Goal: Task Accomplishment & Management: Use online tool/utility

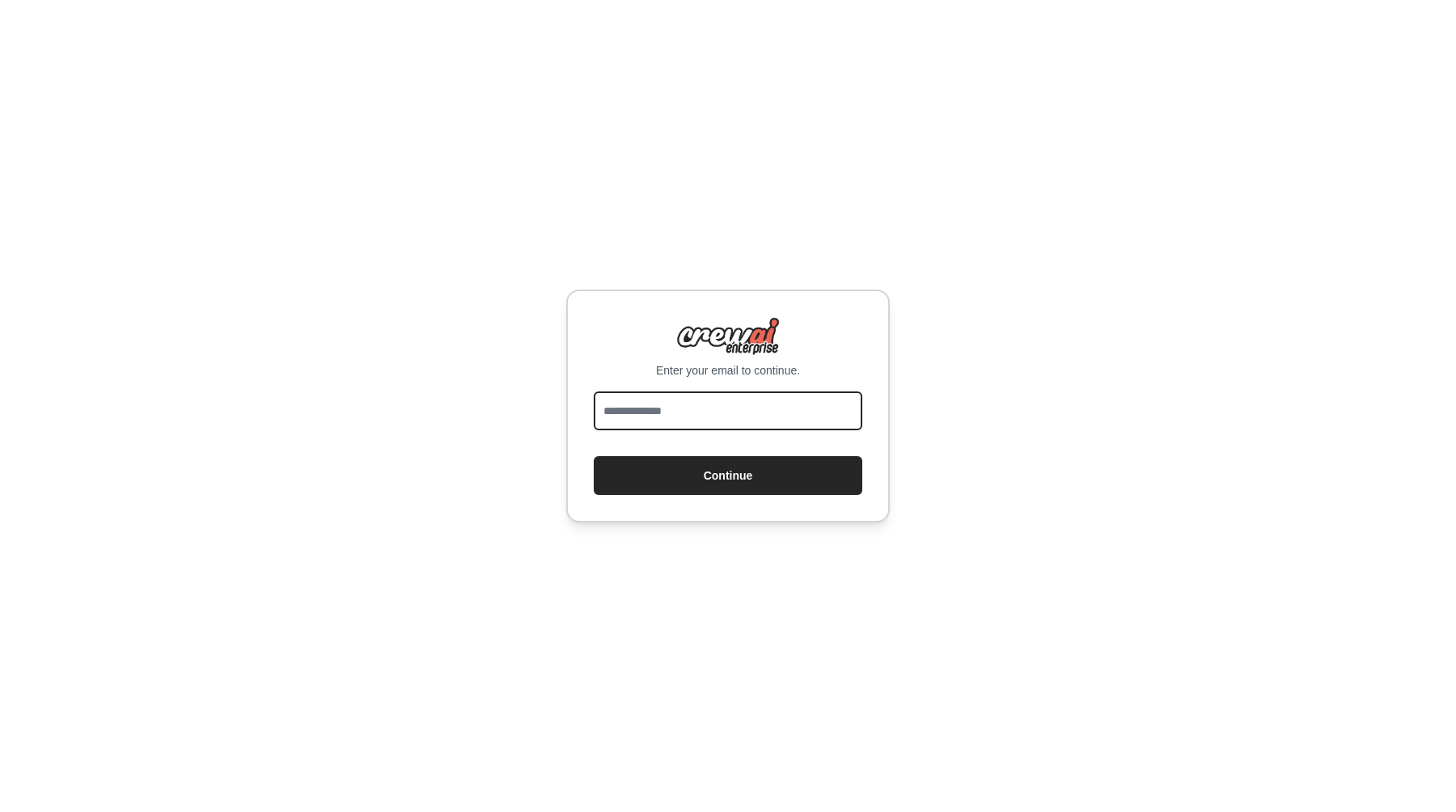
click at [739, 401] on input "email" at bounding box center [728, 410] width 269 height 39
type input "**********"
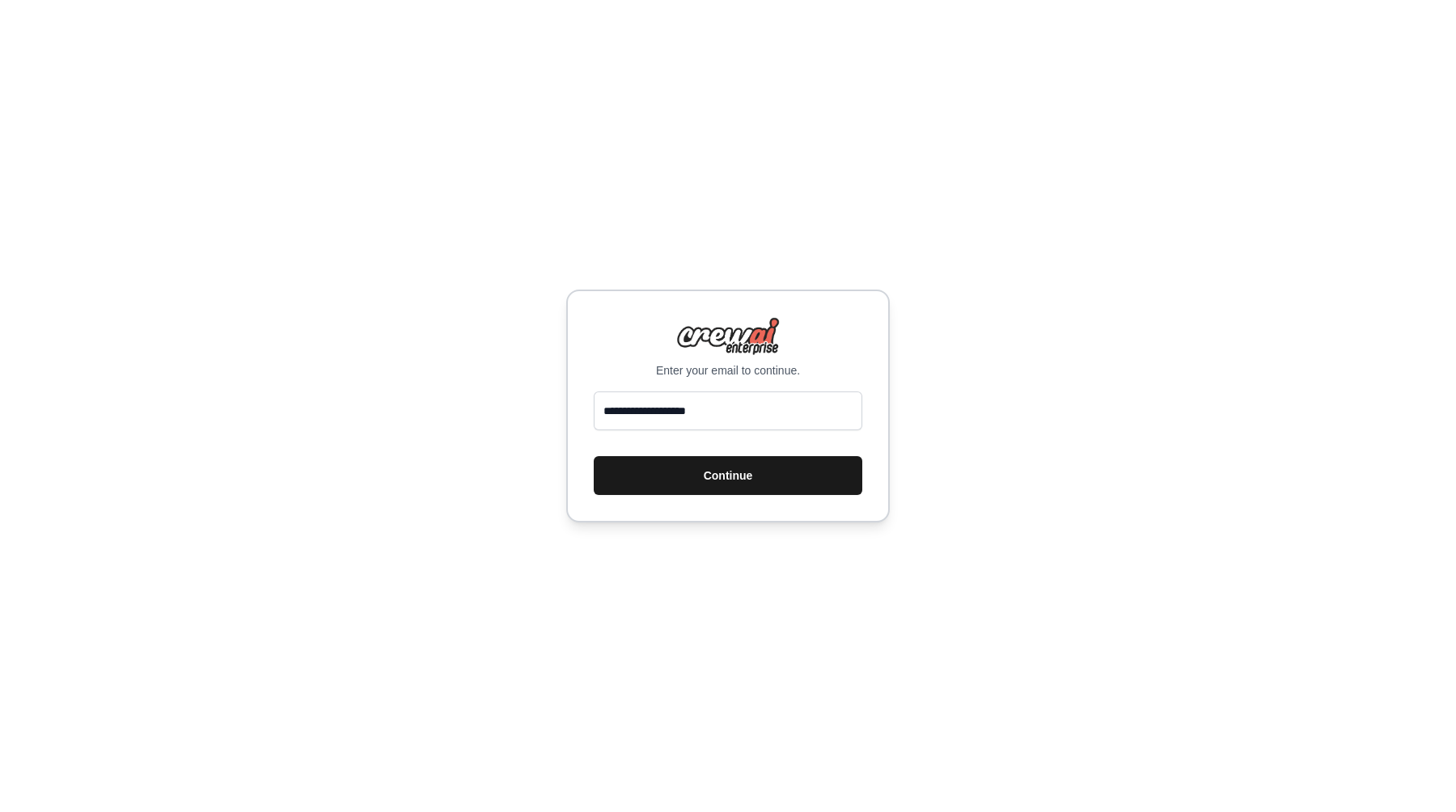
click at [724, 485] on button "Continue" at bounding box center [728, 475] width 269 height 39
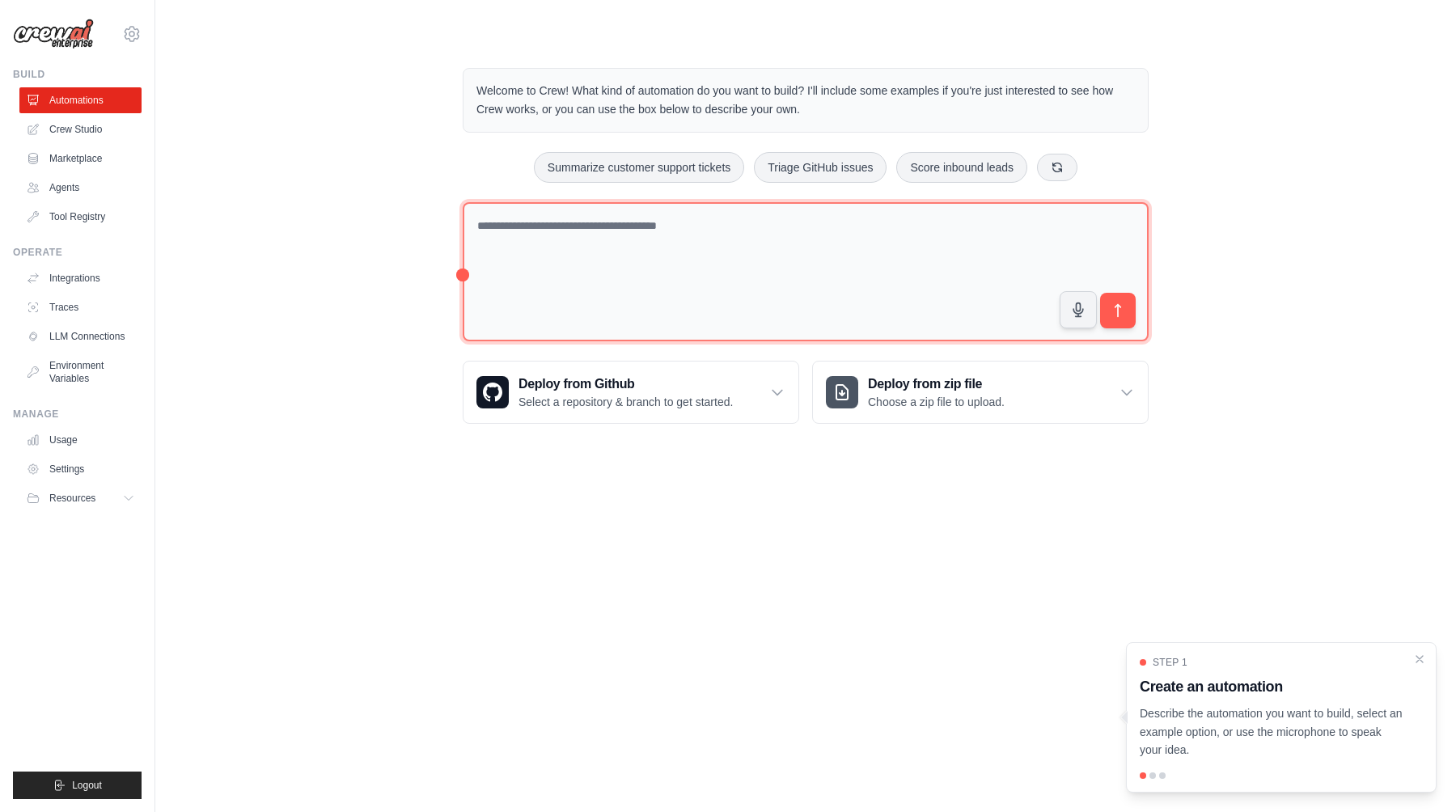
click at [559, 253] on textarea at bounding box center [806, 272] width 686 height 140
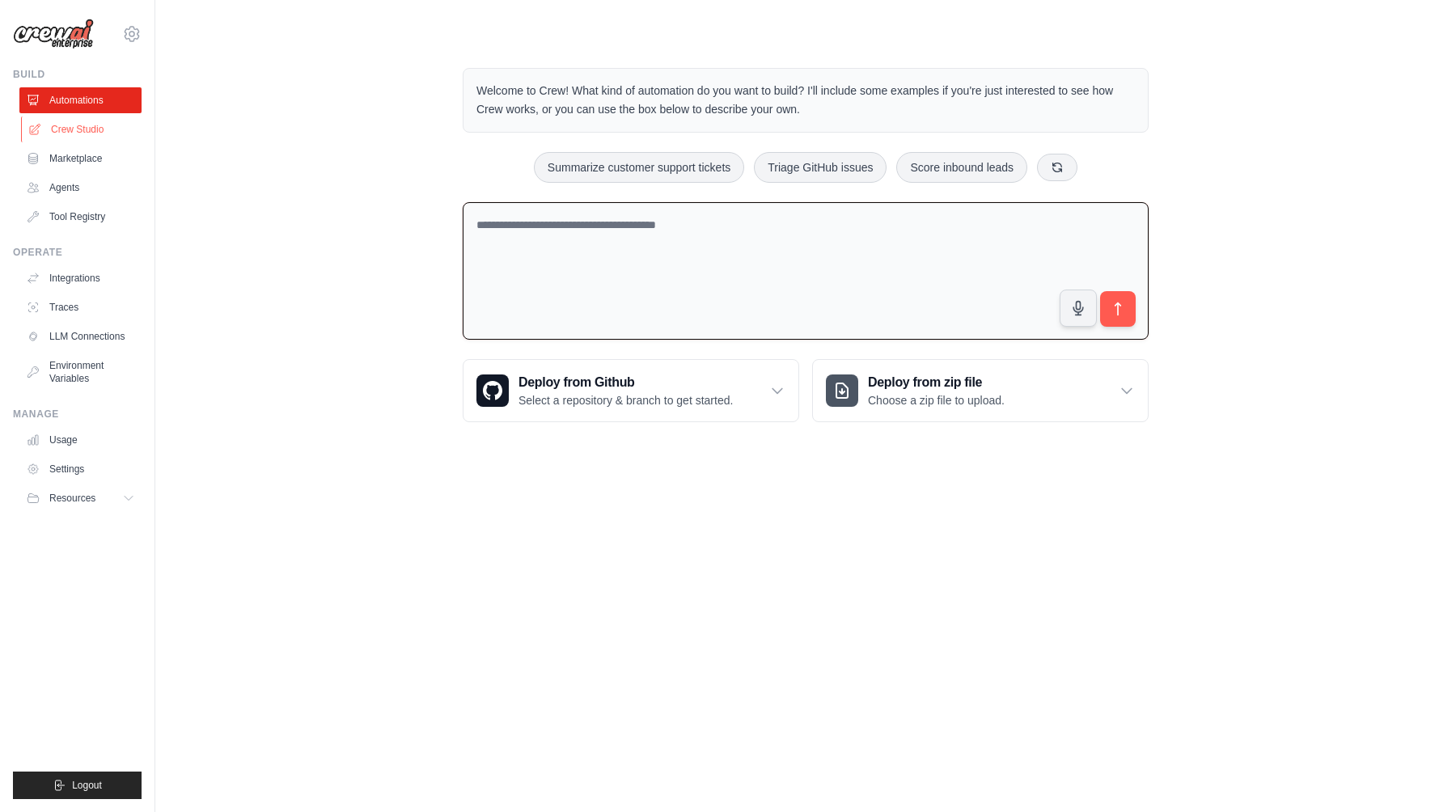
click at [60, 131] on link "Crew Studio" at bounding box center [81, 129] width 122 height 26
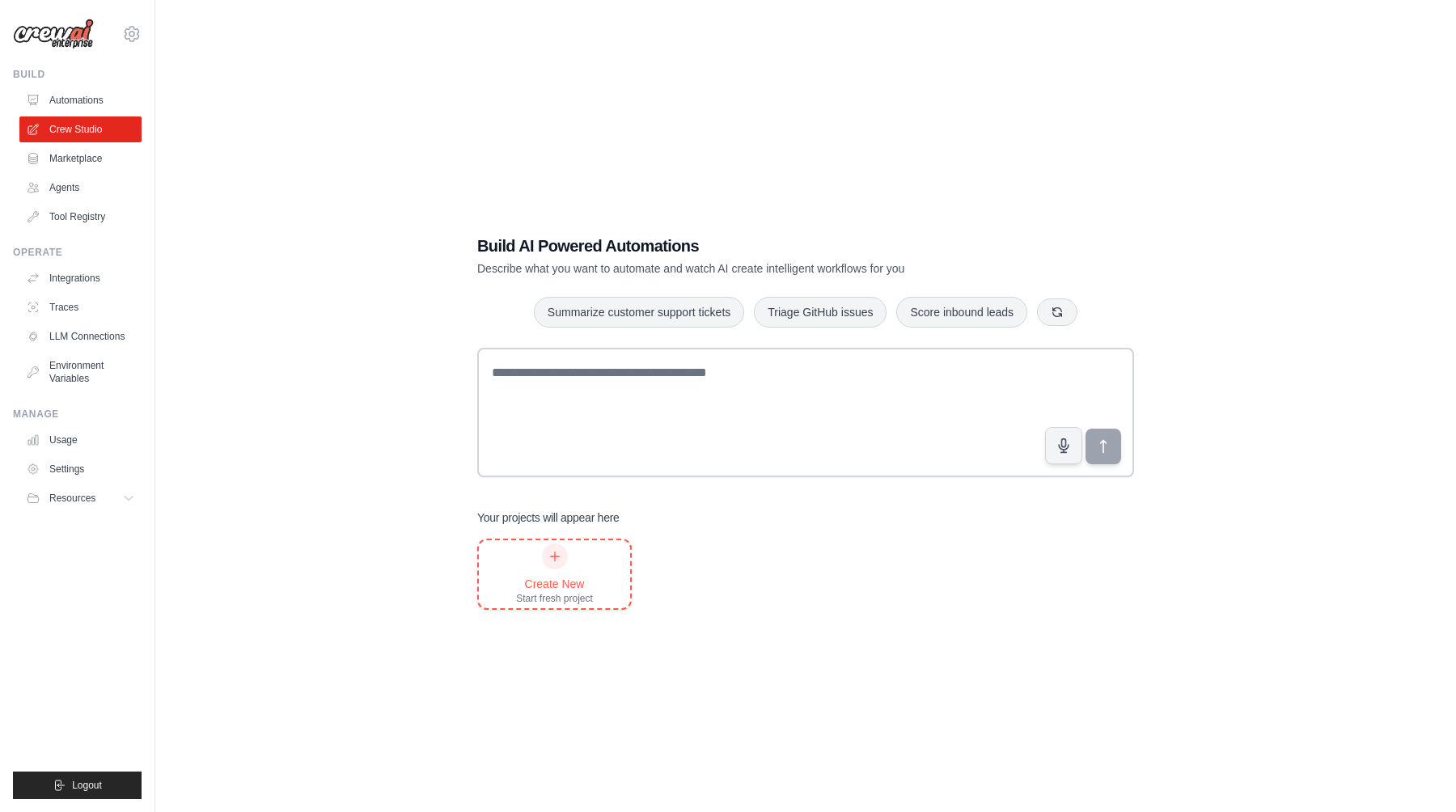
click at [590, 604] on div "Create New Start fresh project" at bounding box center [555, 575] width 151 height 68
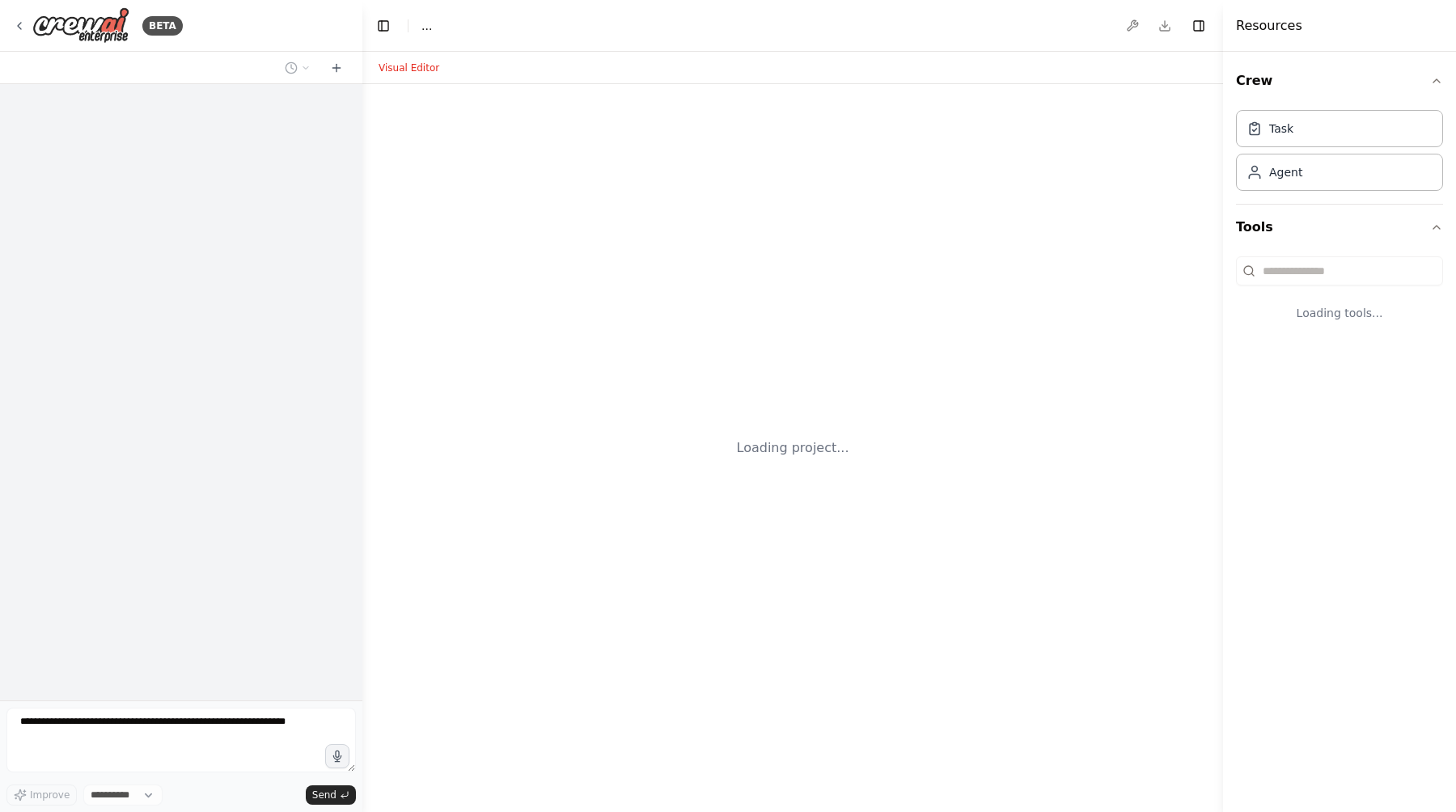
select select "****"
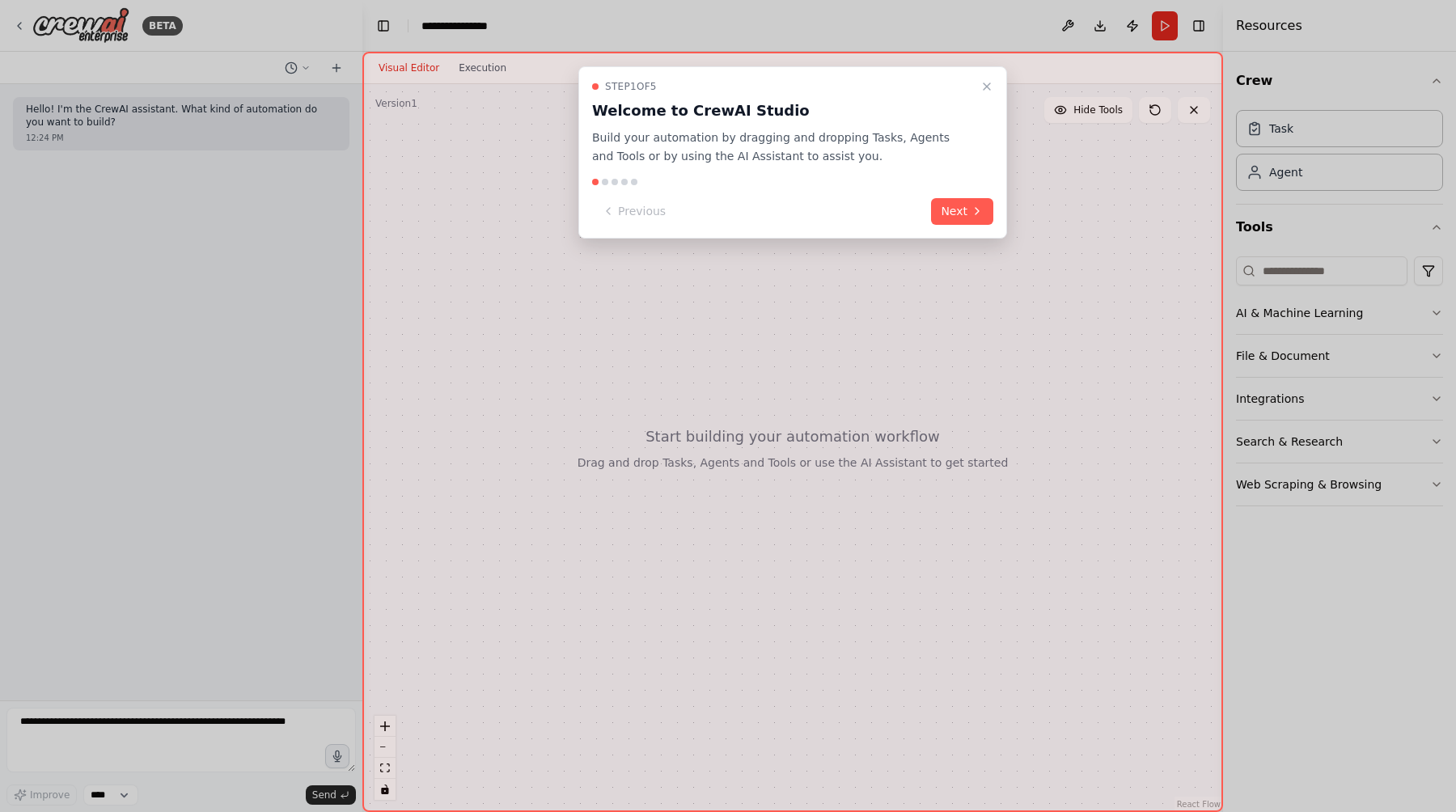
click at [602, 180] on div at bounding box center [605, 181] width 7 height 7
click at [606, 180] on div at bounding box center [605, 181] width 7 height 7
click at [986, 205] on button "Next" at bounding box center [962, 212] width 62 height 26
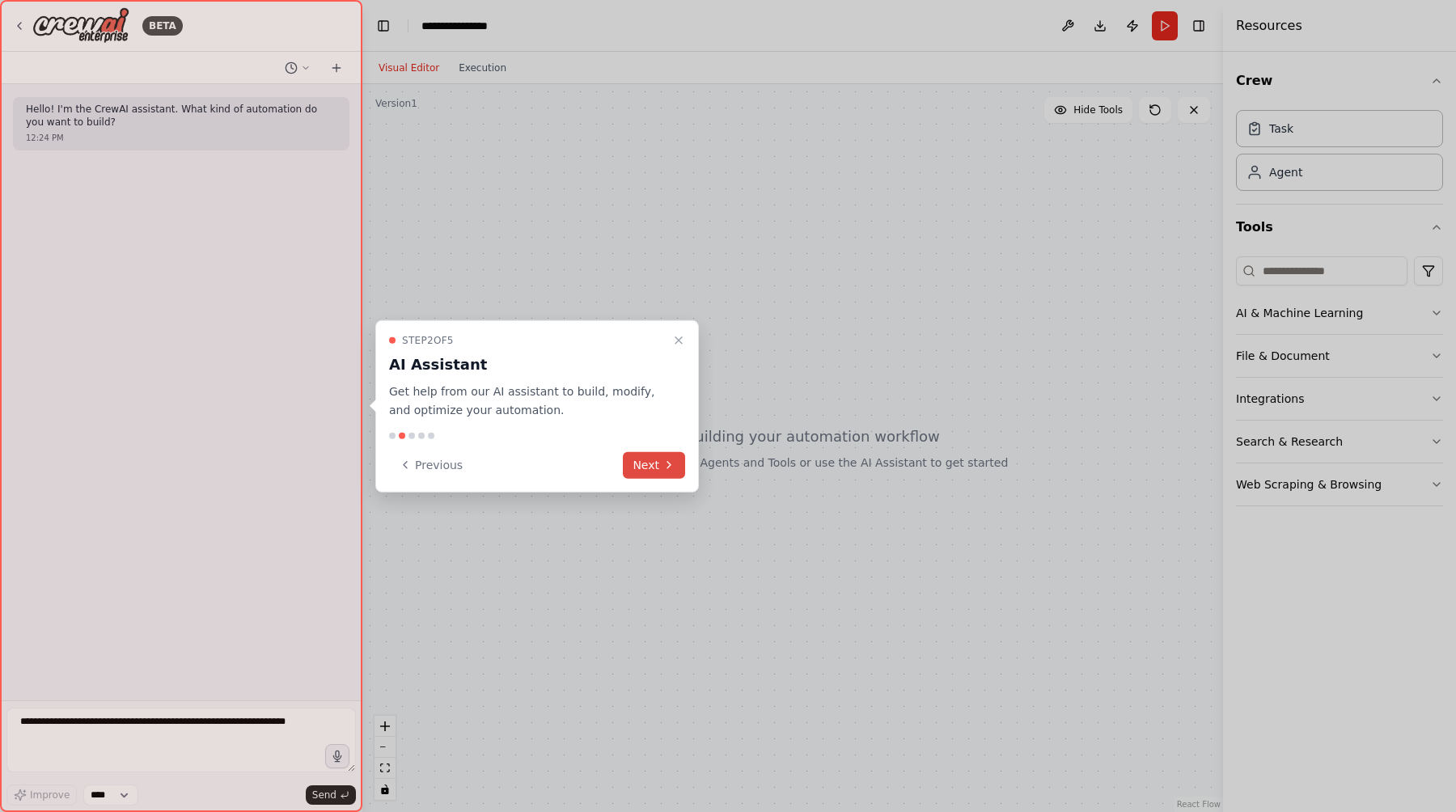
click at [665, 469] on icon at bounding box center [669, 465] width 13 height 13
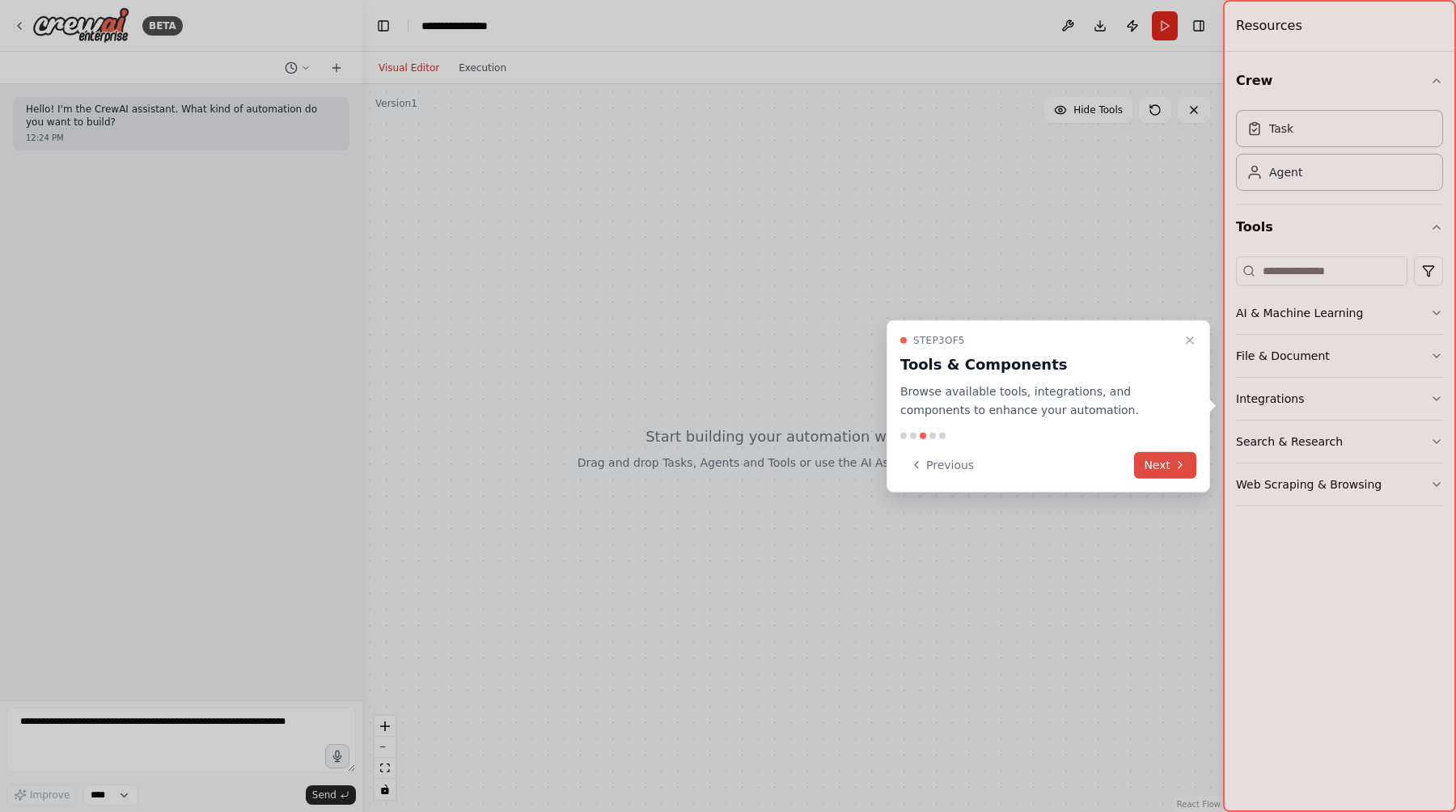
click at [1184, 470] on icon at bounding box center [1181, 465] width 13 height 13
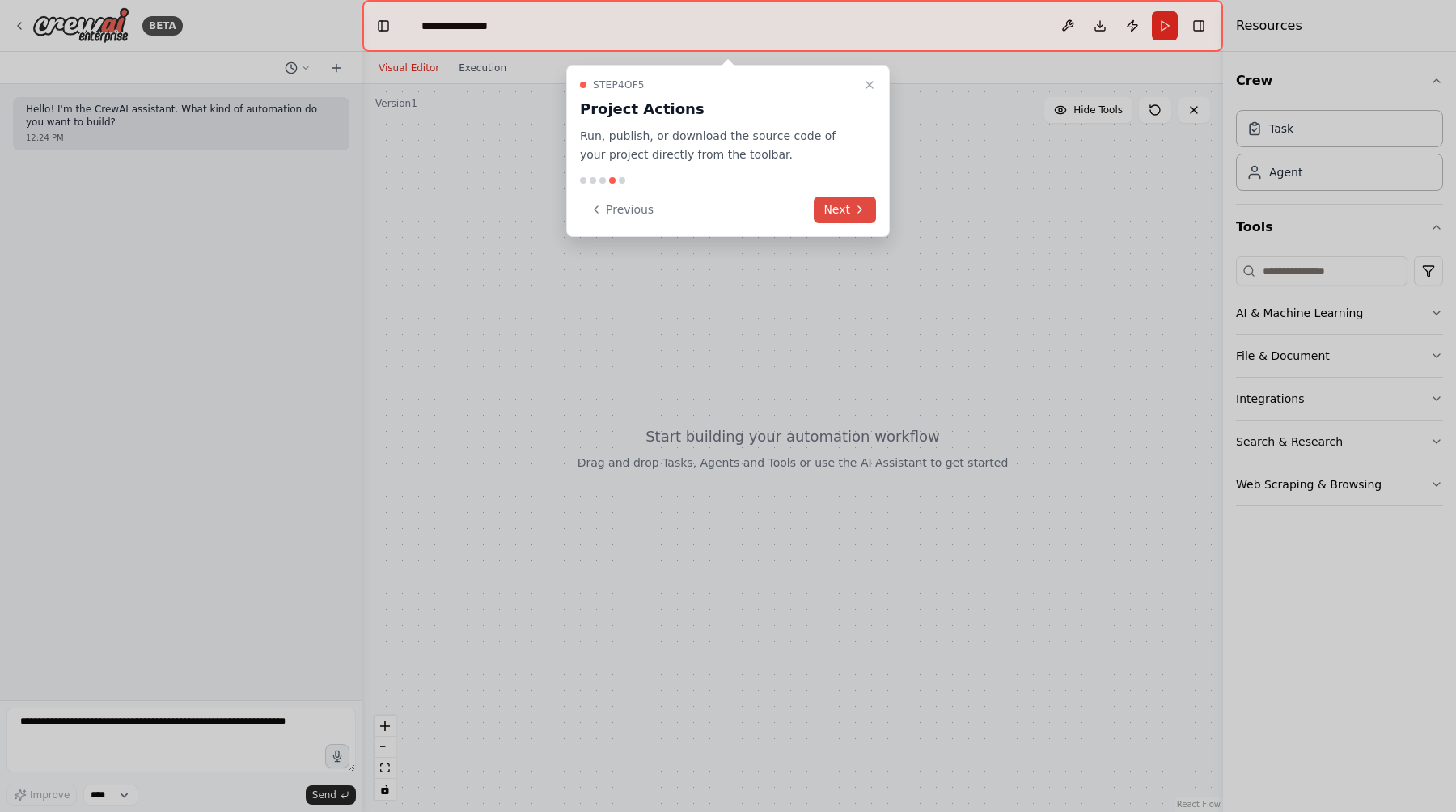
click at [843, 211] on button "Next" at bounding box center [845, 210] width 62 height 26
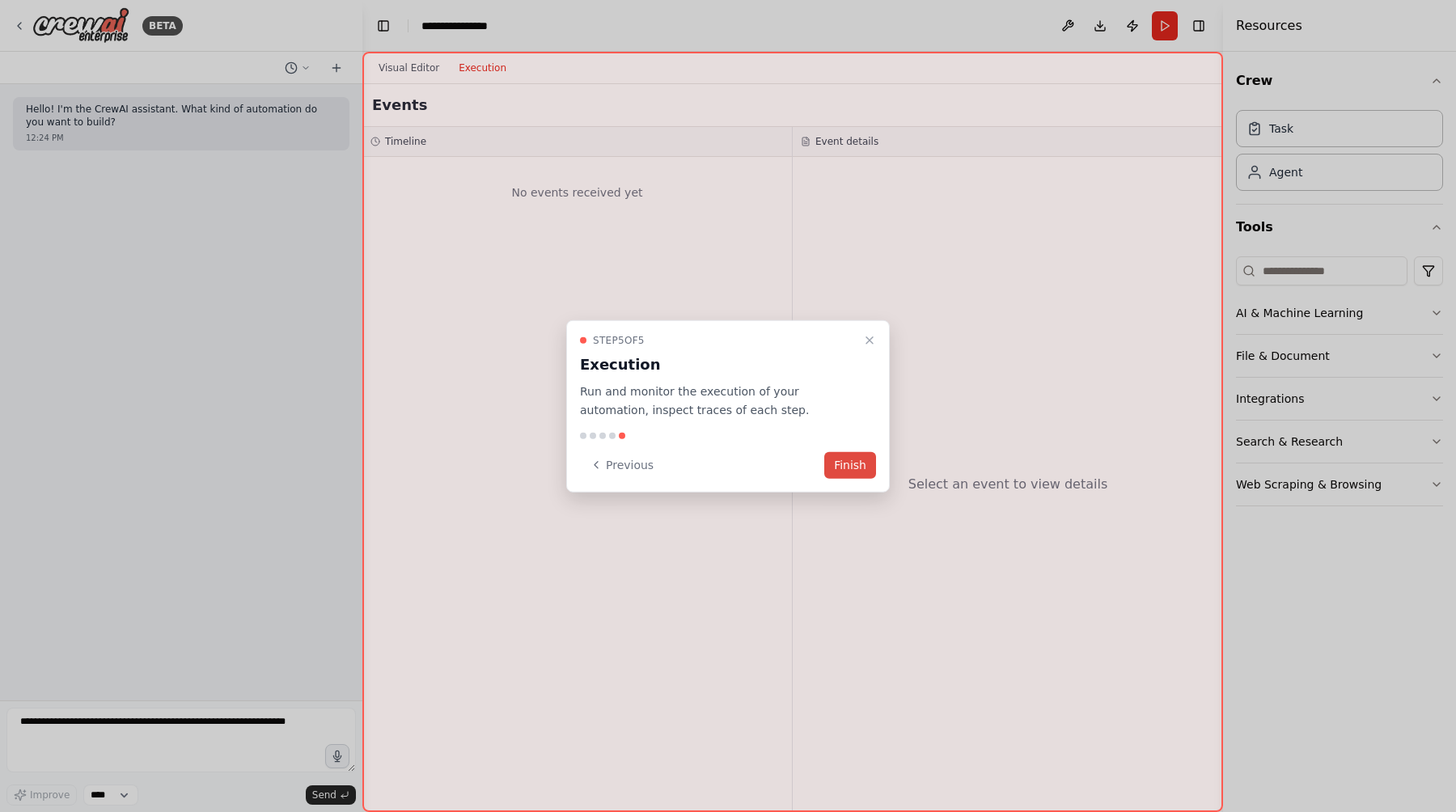
click at [852, 471] on button "Finish" at bounding box center [850, 465] width 52 height 26
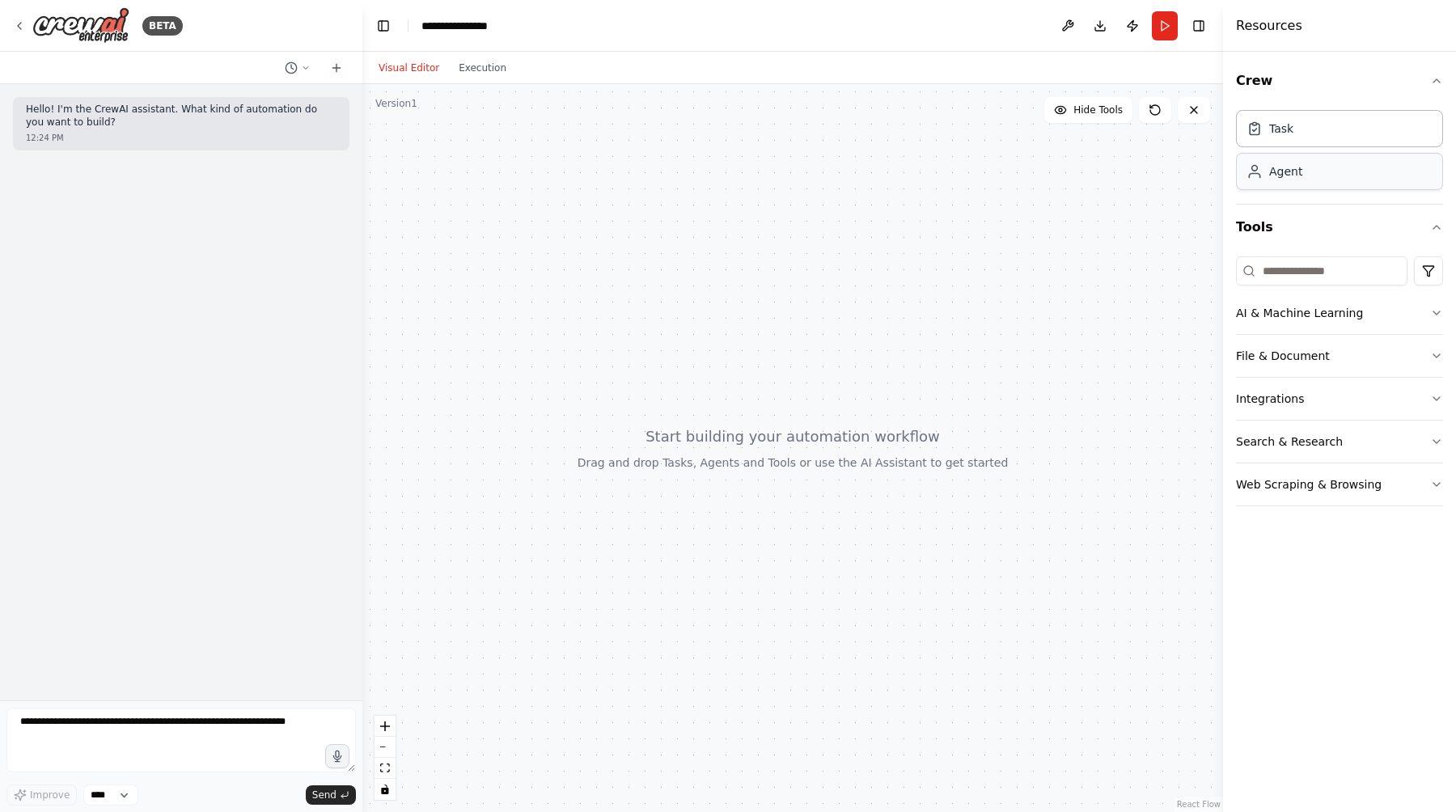
click at [1299, 182] on div "Agent" at bounding box center [1340, 171] width 207 height 37
click at [1290, 313] on button "AI & Machine Learning" at bounding box center [1340, 313] width 207 height 43
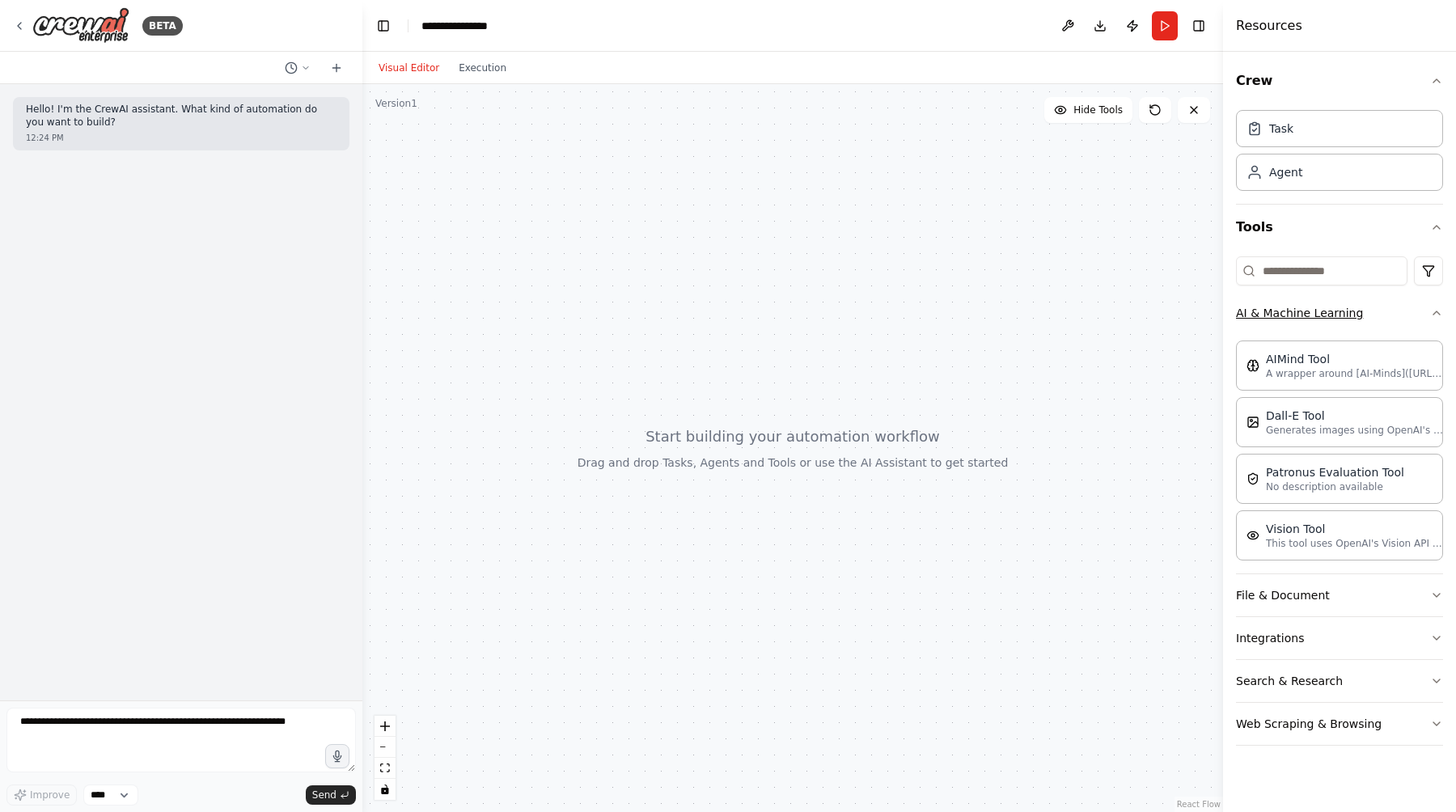
click at [1424, 308] on button "AI & Machine Learning" at bounding box center [1340, 313] width 207 height 43
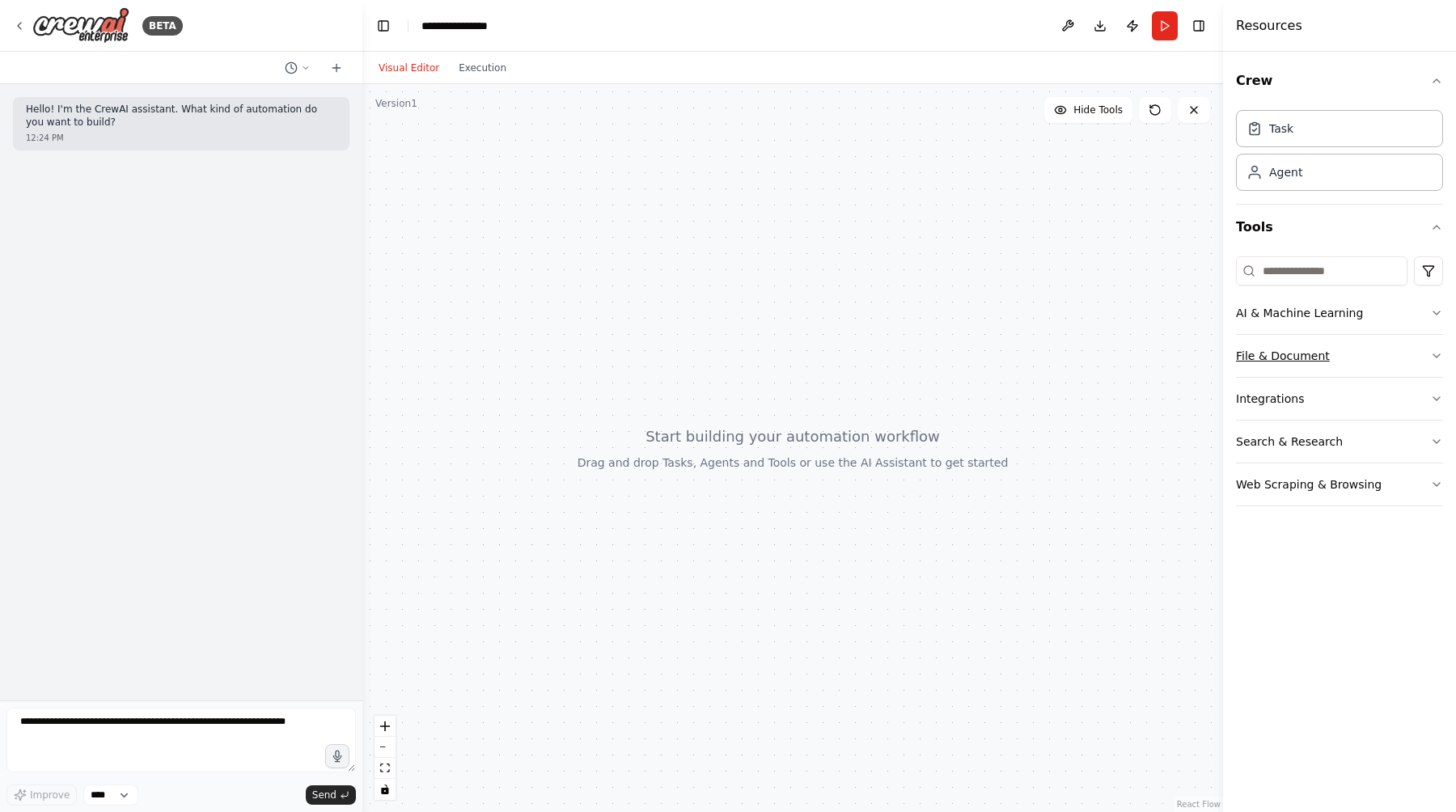
click at [1431, 358] on icon "button" at bounding box center [1437, 356] width 13 height 13
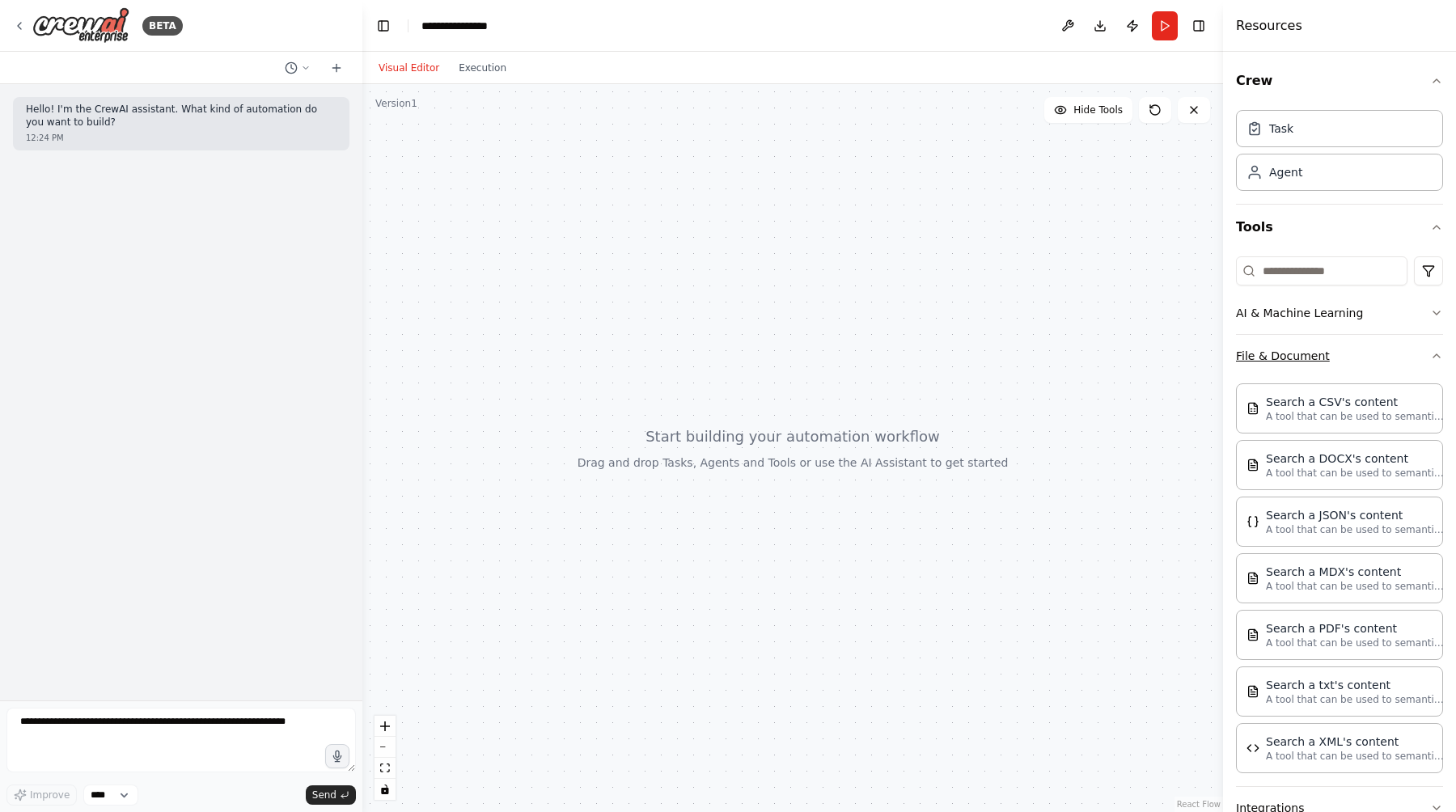
click at [1431, 358] on icon "button" at bounding box center [1437, 356] width 13 height 13
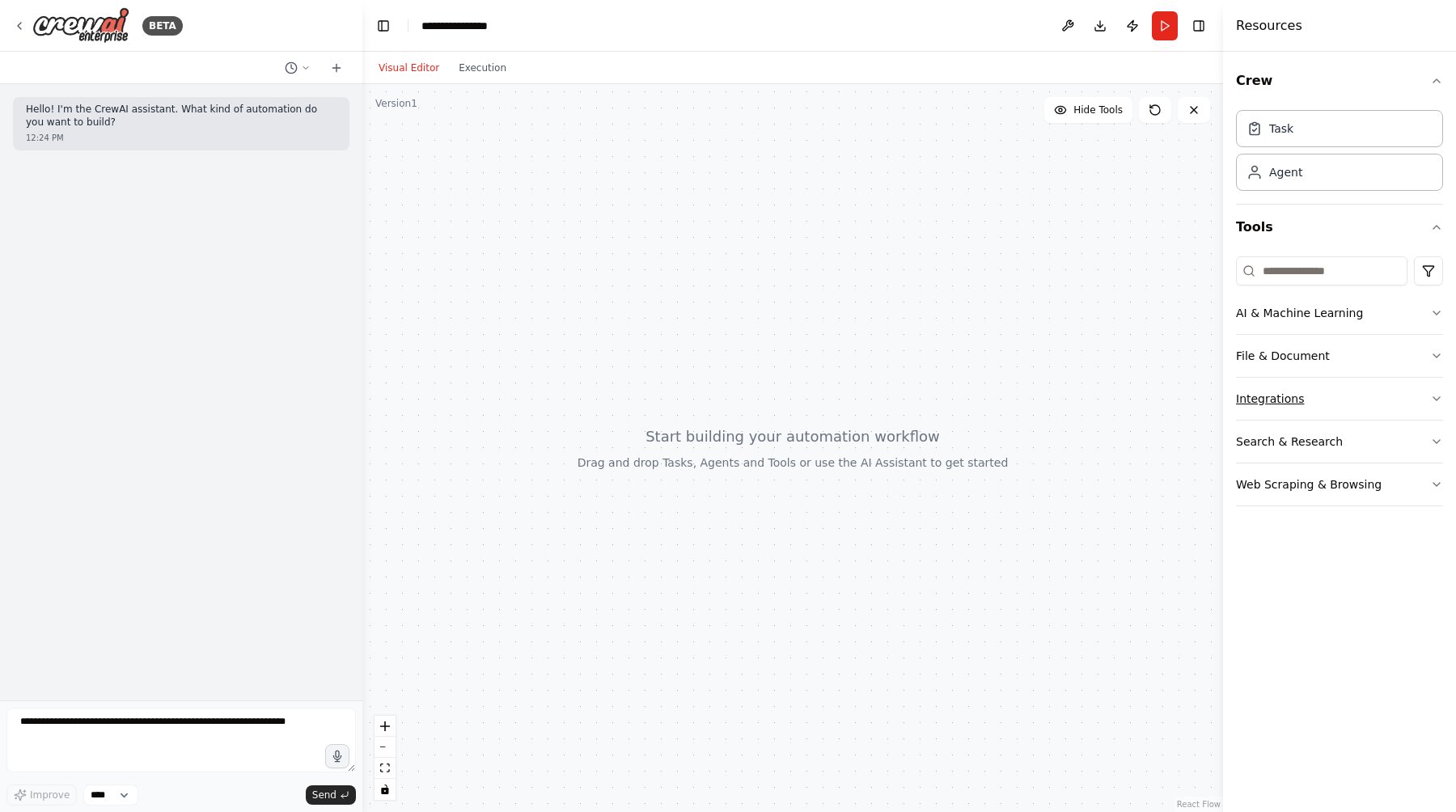
click at [1437, 401] on icon "button" at bounding box center [1437, 399] width 13 height 13
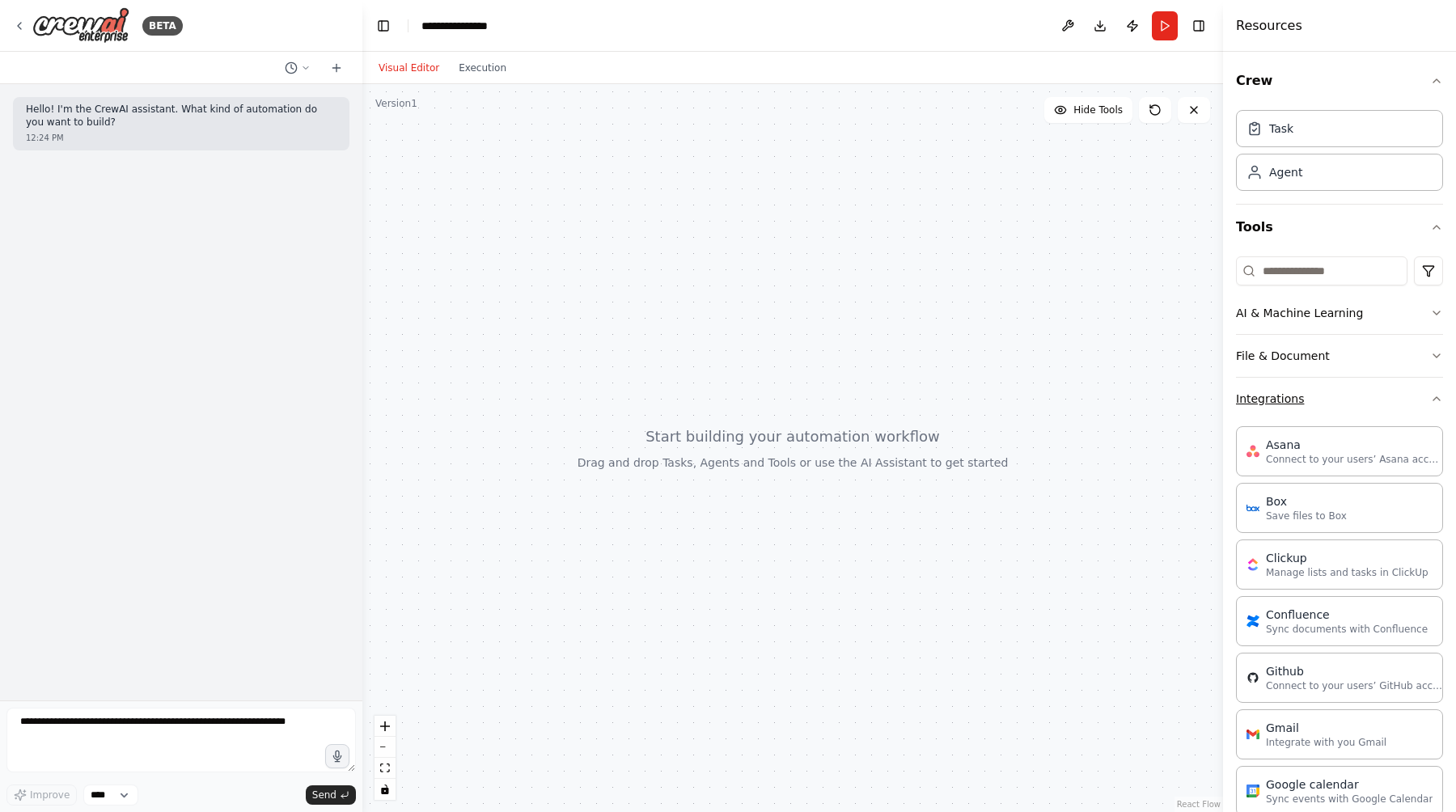
click at [1437, 401] on icon "button" at bounding box center [1437, 399] width 13 height 13
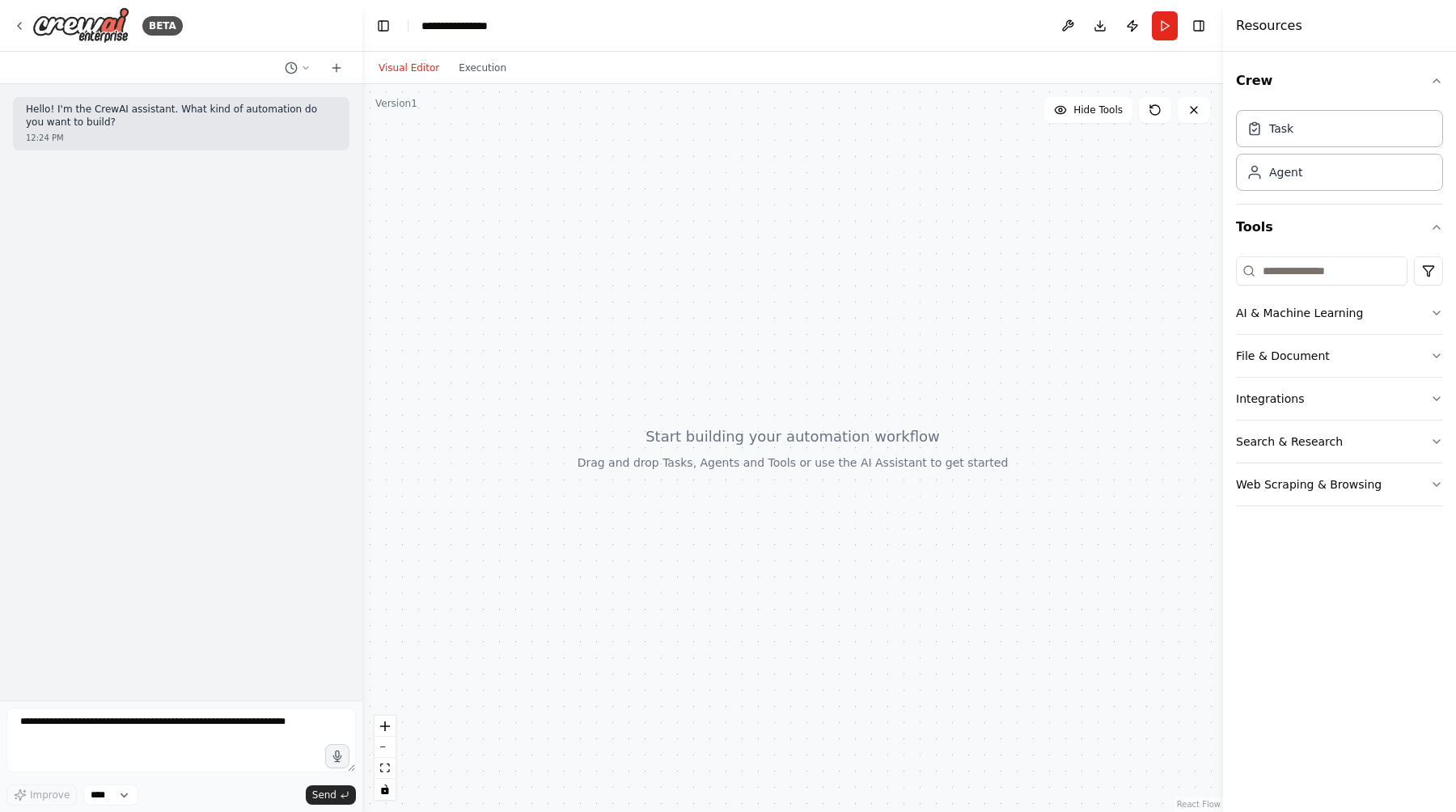
click at [1445, 451] on div "Crew Task Agent Tools AI & Machine Learning File & Document Integrations Search…" at bounding box center [1340, 432] width 233 height 760
click at [1438, 442] on icon "button" at bounding box center [1437, 441] width 13 height 13
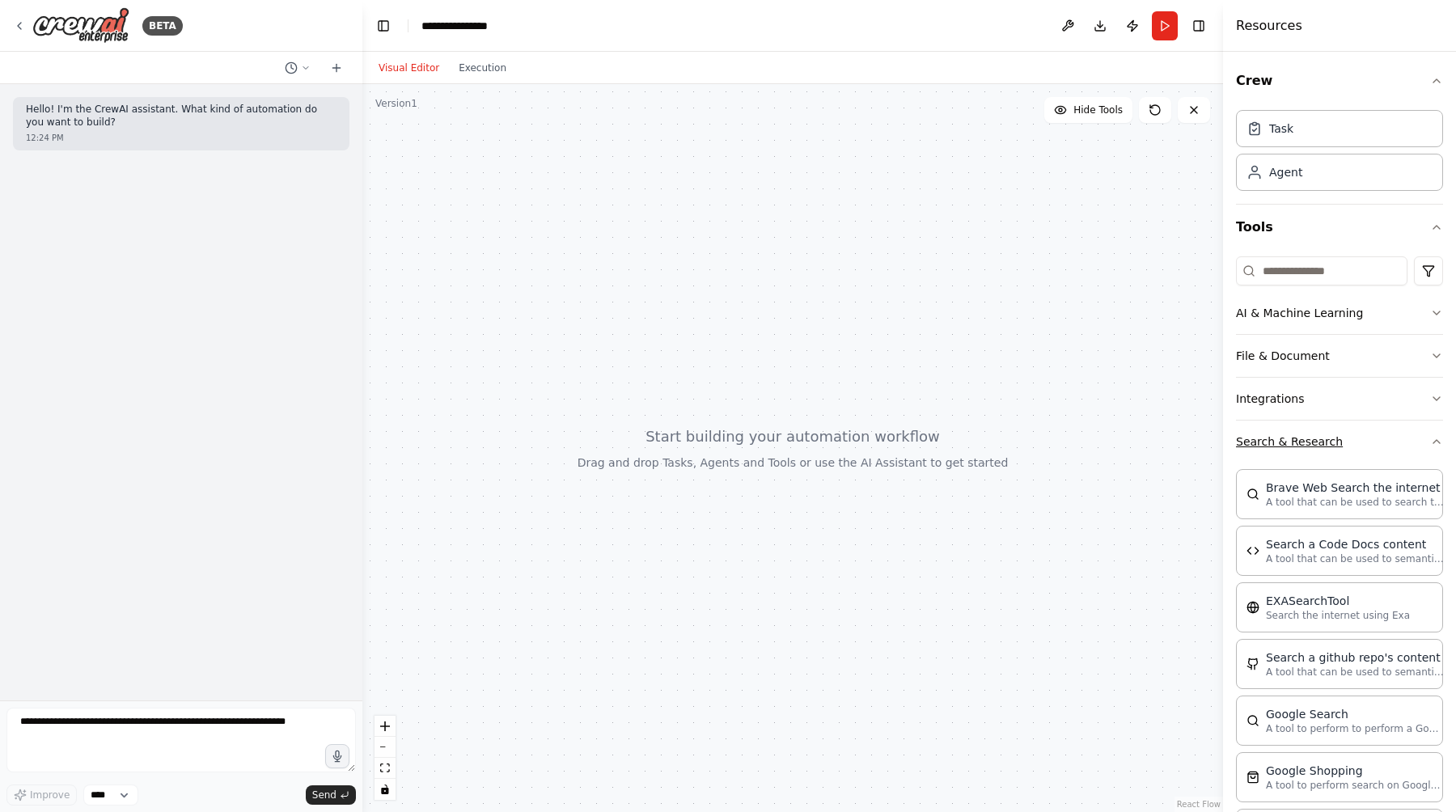
click at [1438, 442] on icon "button" at bounding box center [1437, 441] width 13 height 13
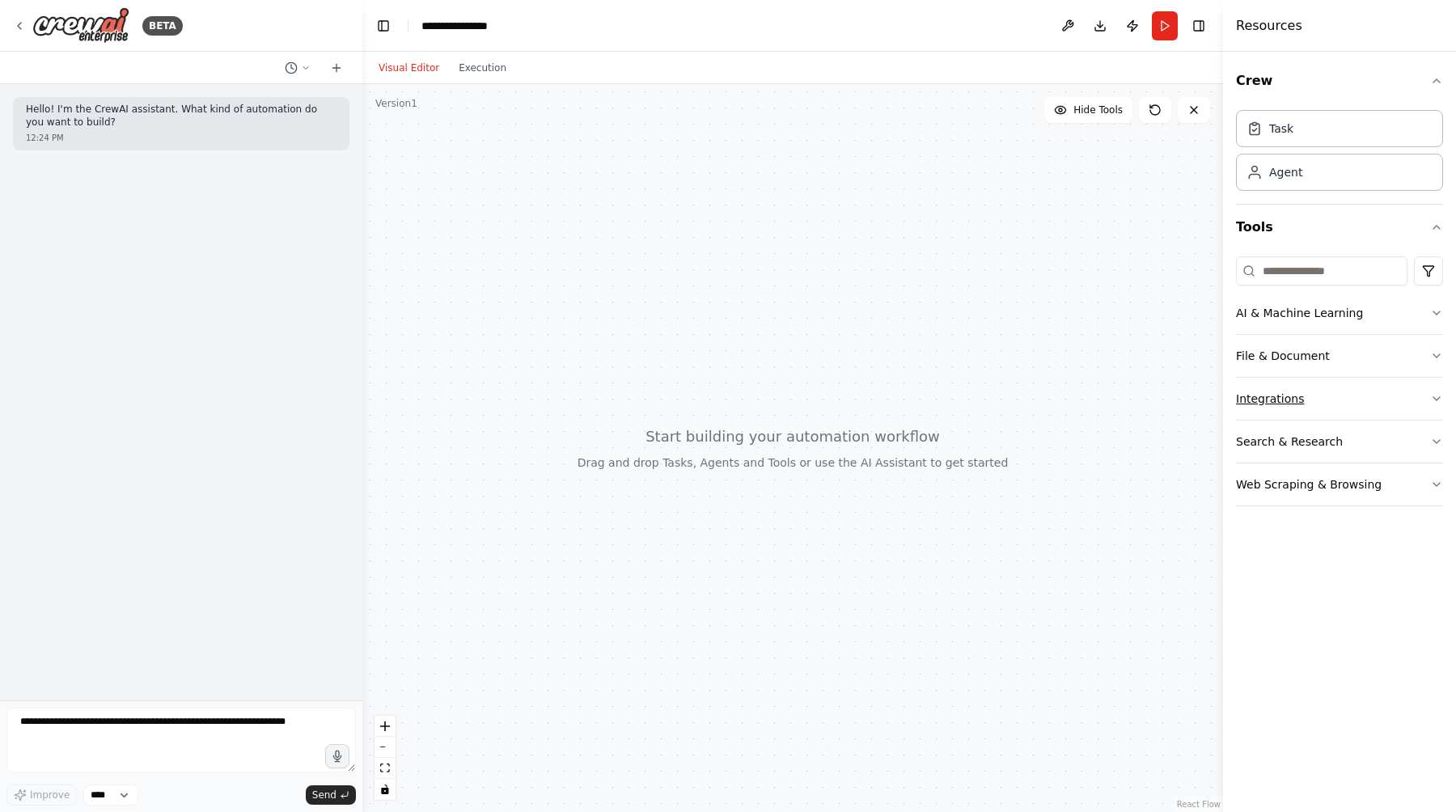
click at [1435, 405] on icon "button" at bounding box center [1437, 399] width 13 height 13
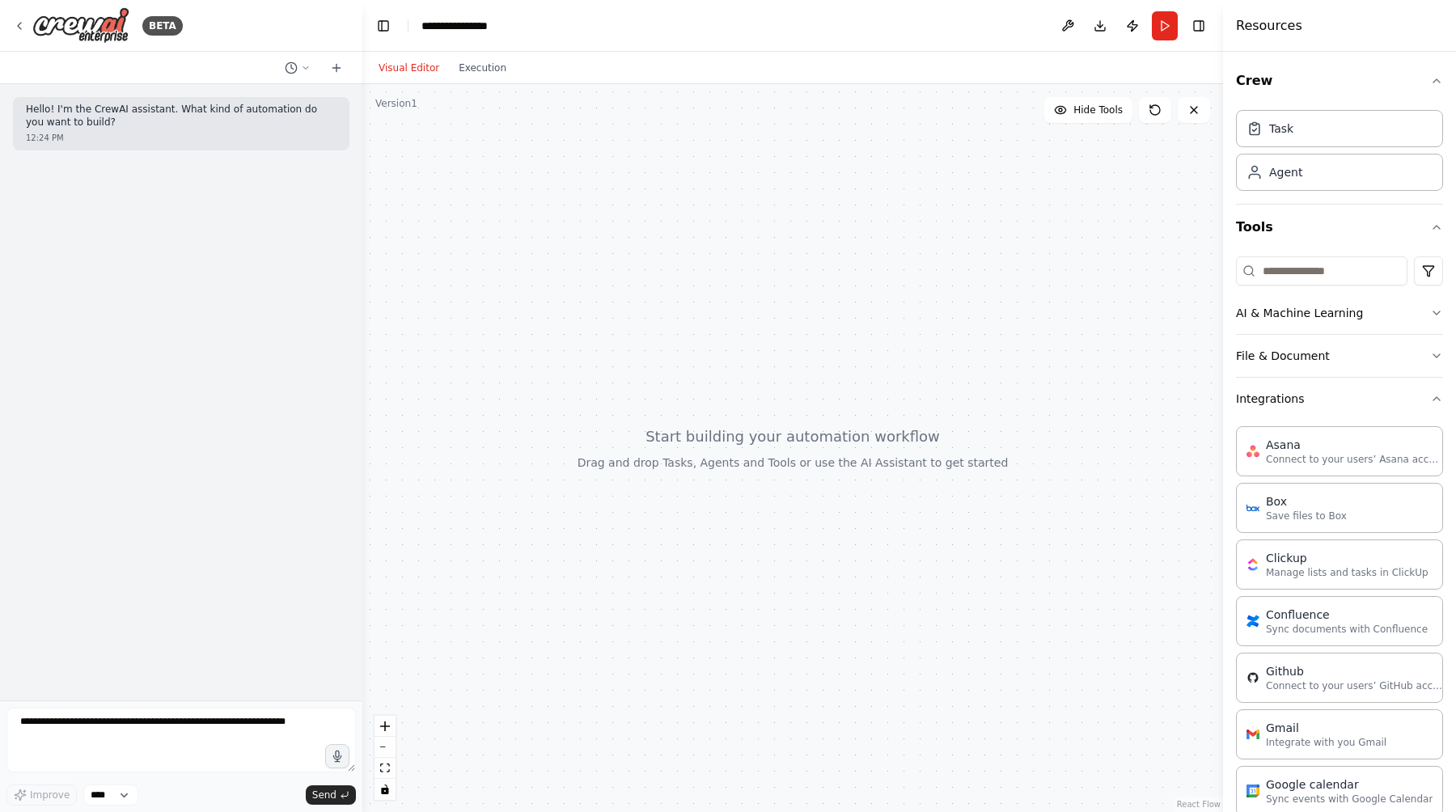
scroll to position [809, 0]
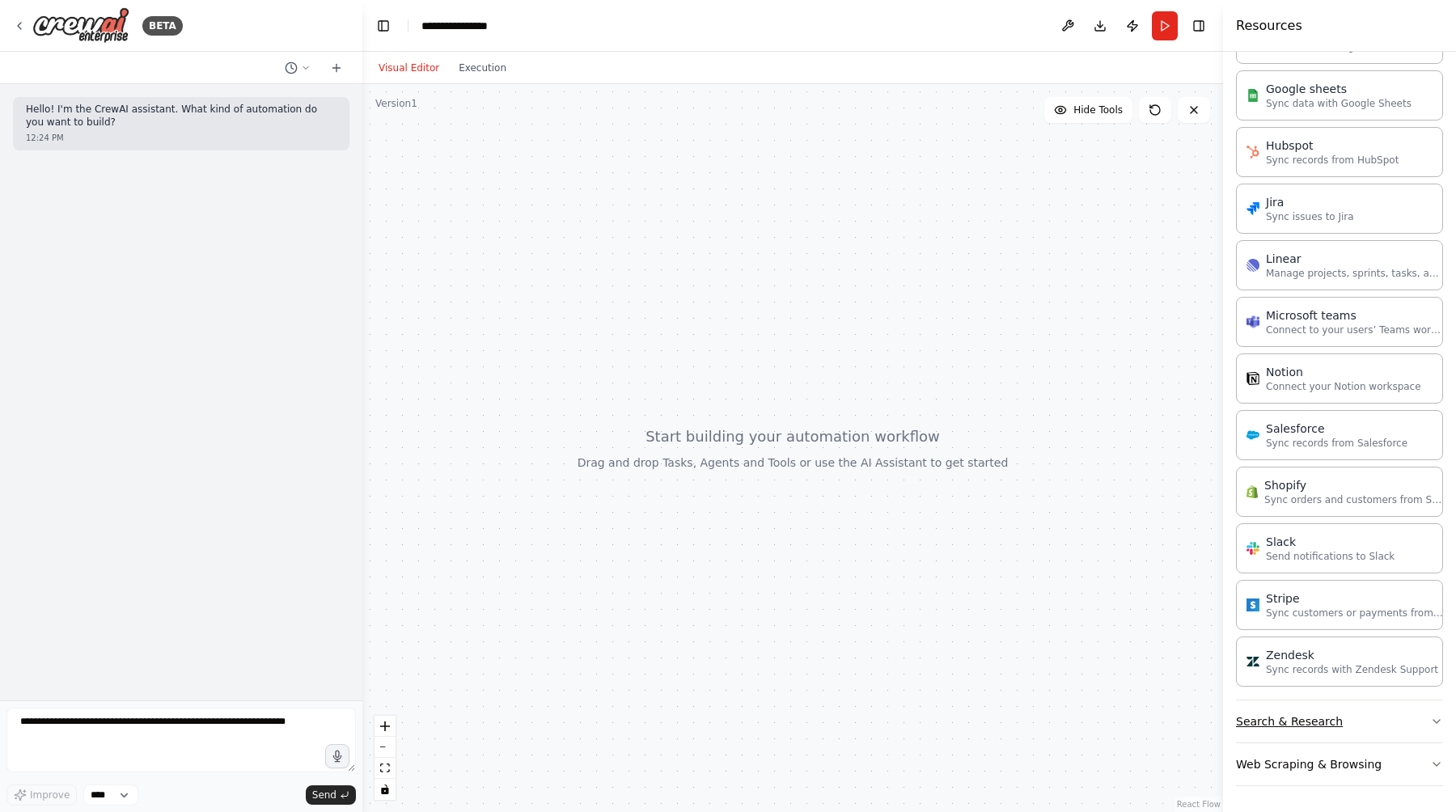
click at [1431, 713] on button "Search & Research" at bounding box center [1340, 721] width 207 height 43
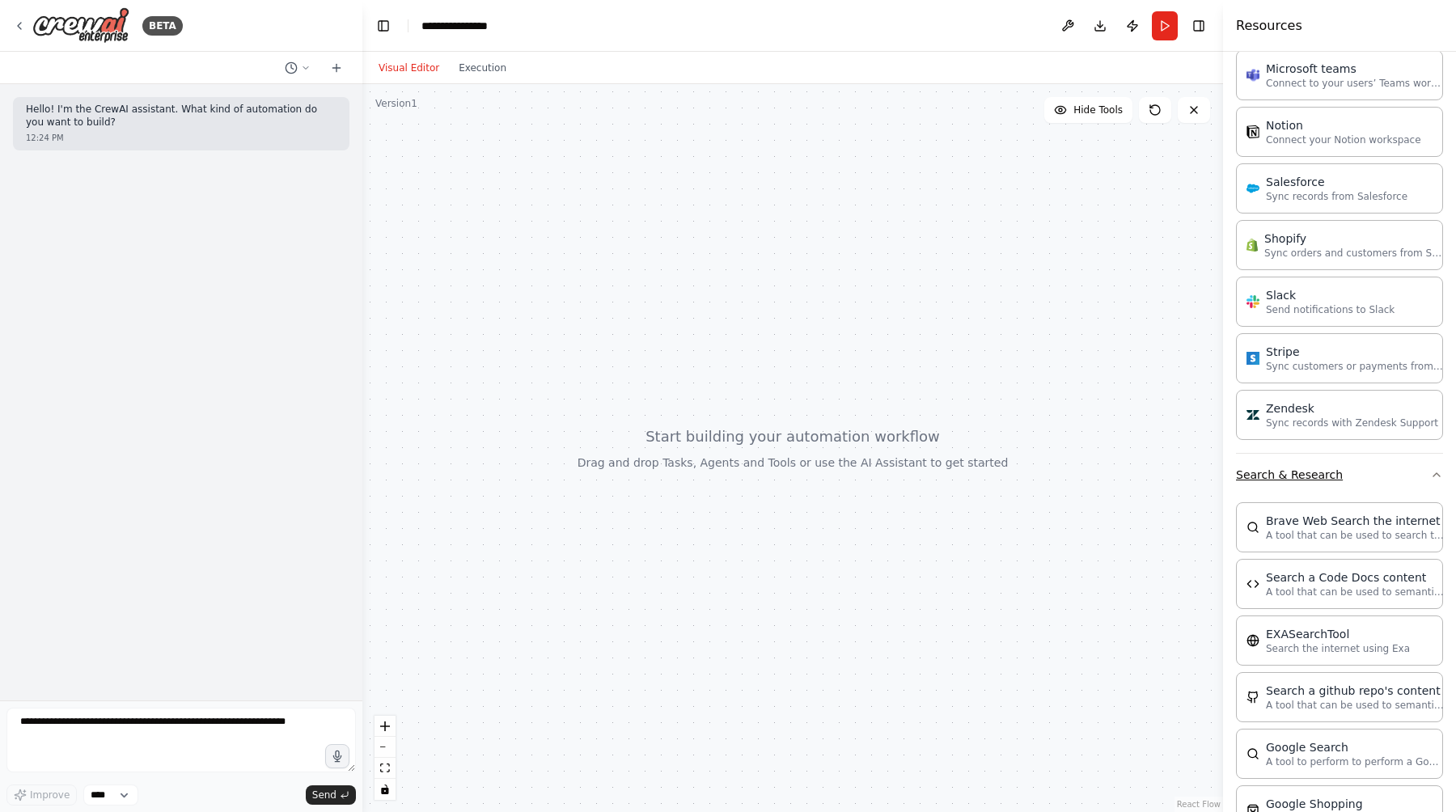
scroll to position [1631, 0]
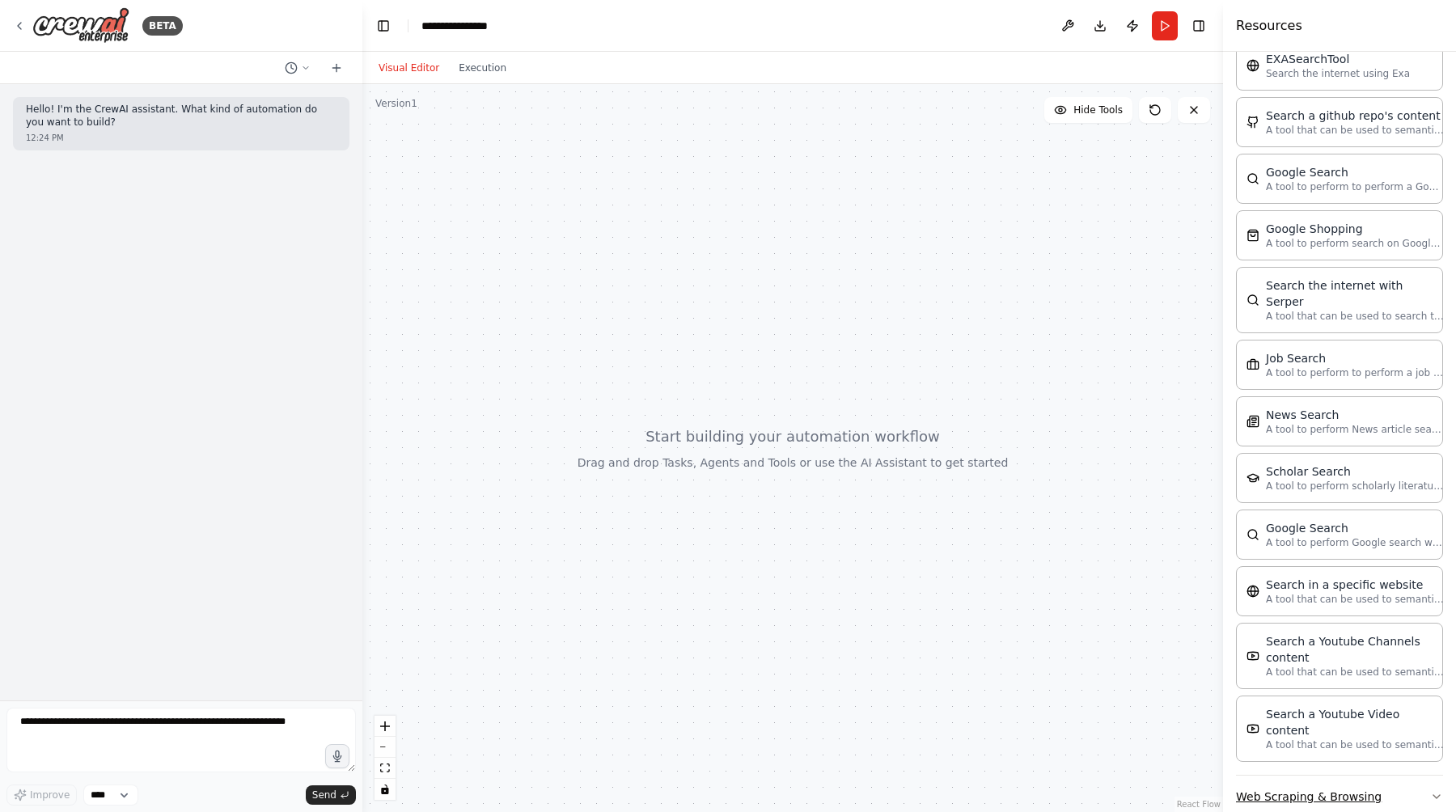
click at [1436, 776] on button "Web Scraping & Browsing" at bounding box center [1340, 797] width 207 height 43
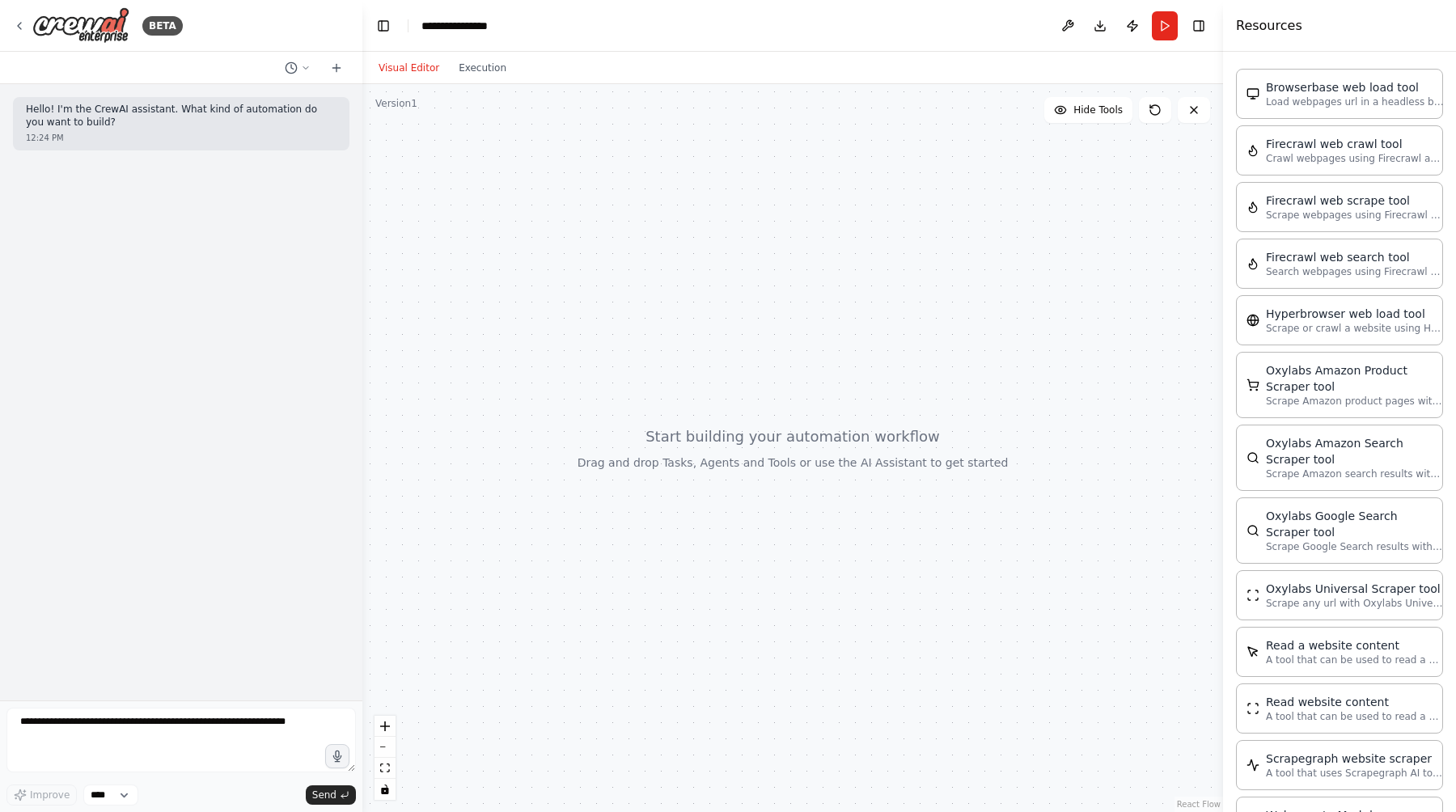
scroll to position [2485, 0]
